Goal: Information Seeking & Learning: Learn about a topic

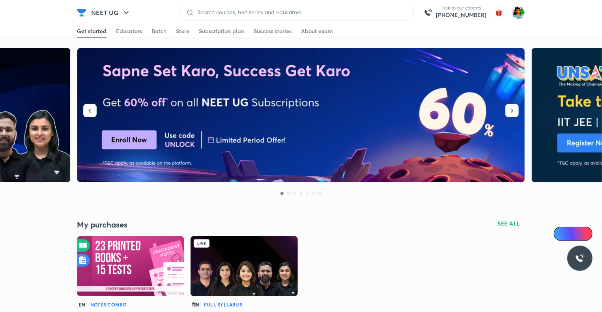
click at [265, 271] on img at bounding box center [244, 266] width 107 height 60
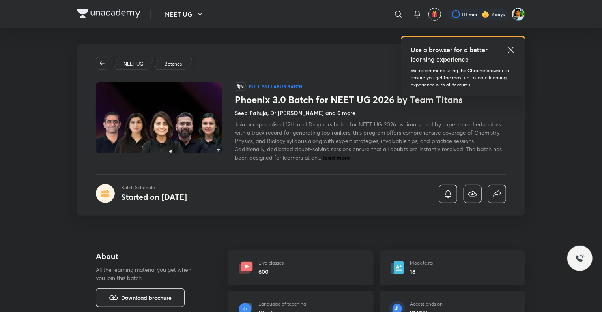
click at [265, 271] on h6 "600" at bounding box center [271, 271] width 25 height 8
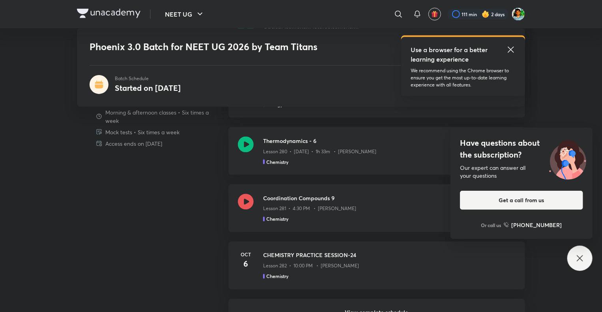
scroll to position [527, 0]
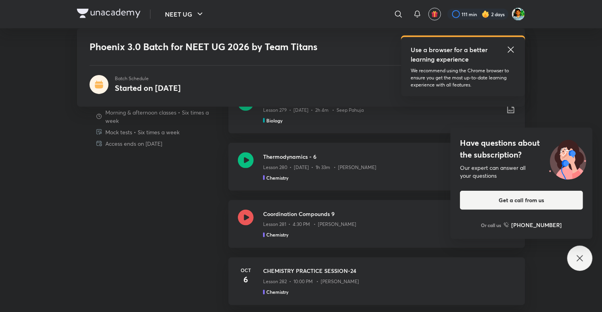
click at [584, 266] on div "Have questions about the subscription? Our expert can answer all your questions…" at bounding box center [580, 258] width 25 height 25
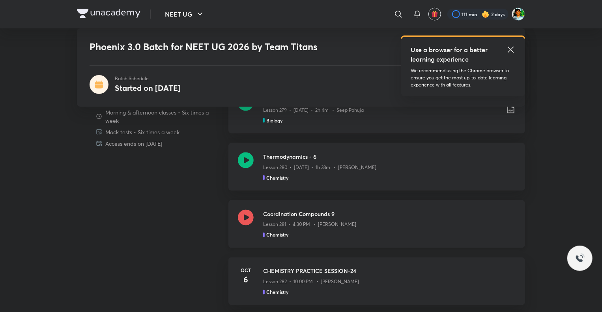
click at [248, 221] on icon at bounding box center [246, 218] width 16 height 16
click at [245, 158] on icon at bounding box center [246, 160] width 16 height 16
click at [243, 163] on icon at bounding box center [246, 160] width 16 height 16
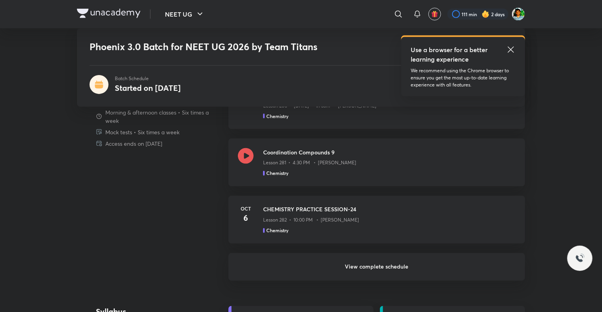
scroll to position [589, 0]
click at [381, 159] on div "Lesson 281 • 4:30 PM • Anushka Choudhary" at bounding box center [389, 162] width 253 height 10
